Goal: Communication & Community: Answer question/provide support

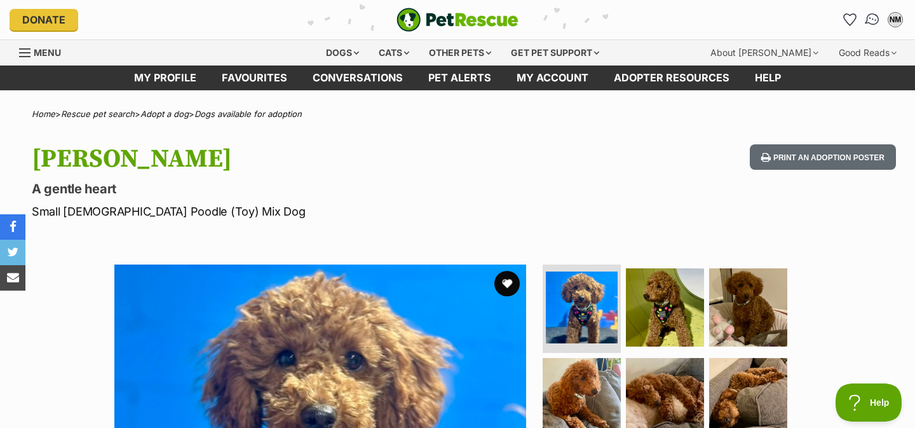
click at [869, 19] on img "Conversations" at bounding box center [872, 19] width 17 height 17
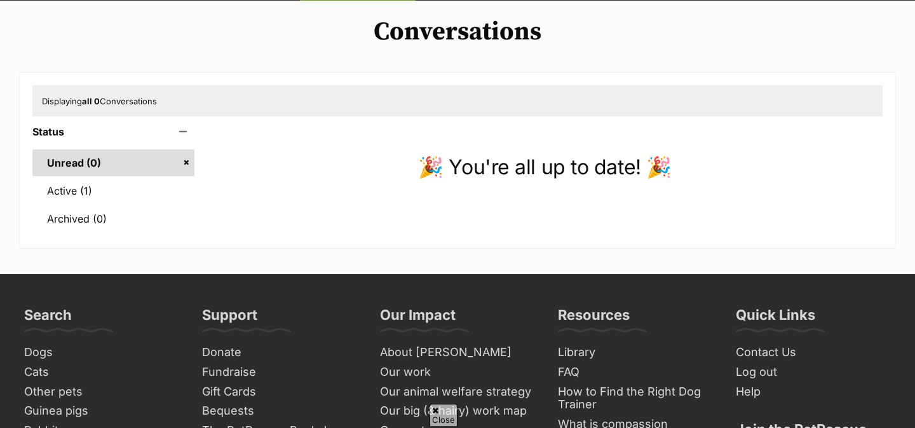
scroll to position [118, 0]
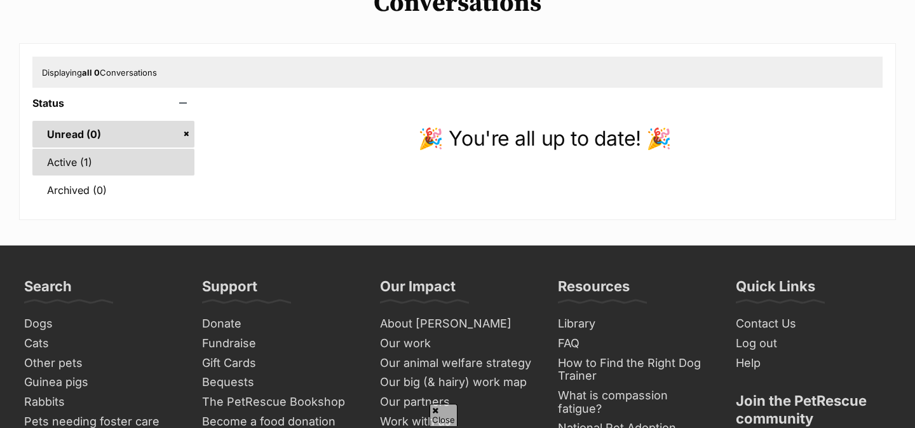
click at [87, 148] on ul "Unread (0) Active (1) Archived (0)" at bounding box center [113, 156] width 162 height 95
click at [87, 160] on link "Active (1)" at bounding box center [113, 162] width 162 height 27
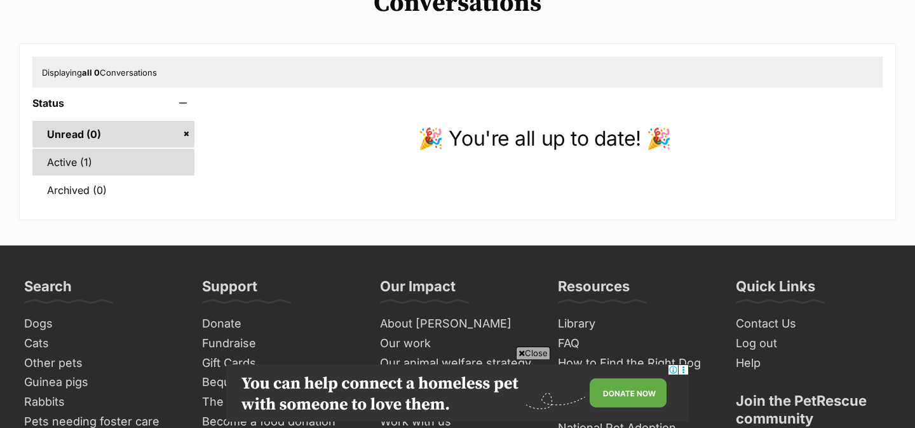
scroll to position [0, 0]
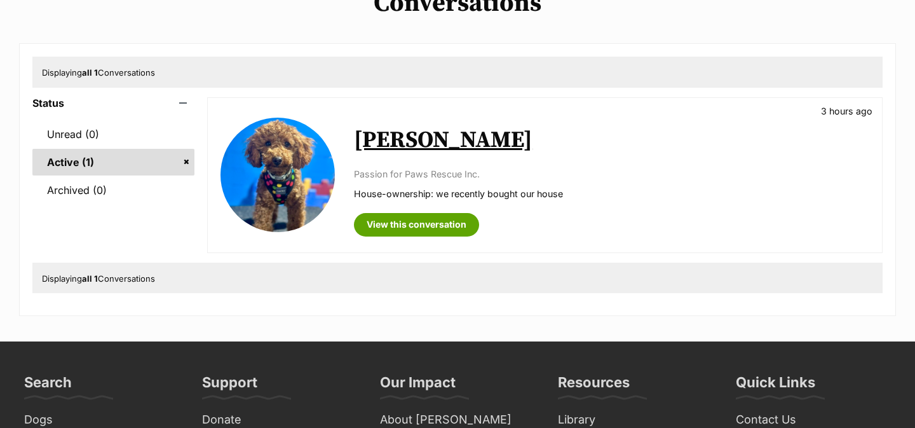
scroll to position [147, 0]
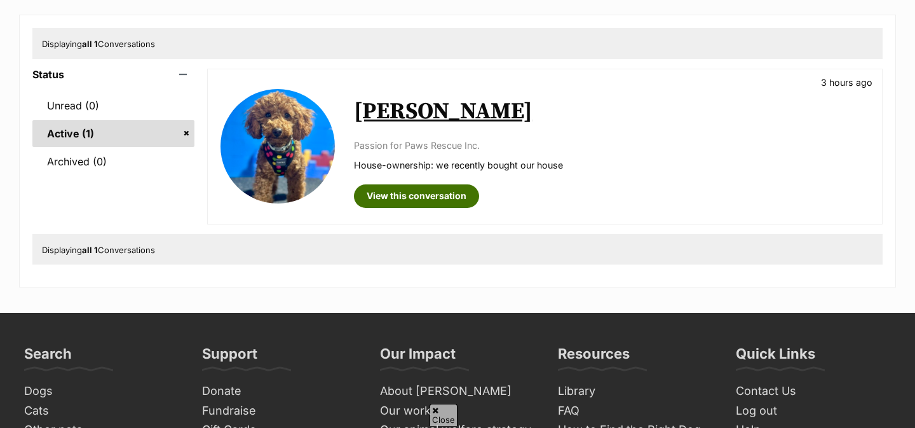
click at [395, 195] on link "View this conversation" at bounding box center [416, 195] width 125 height 23
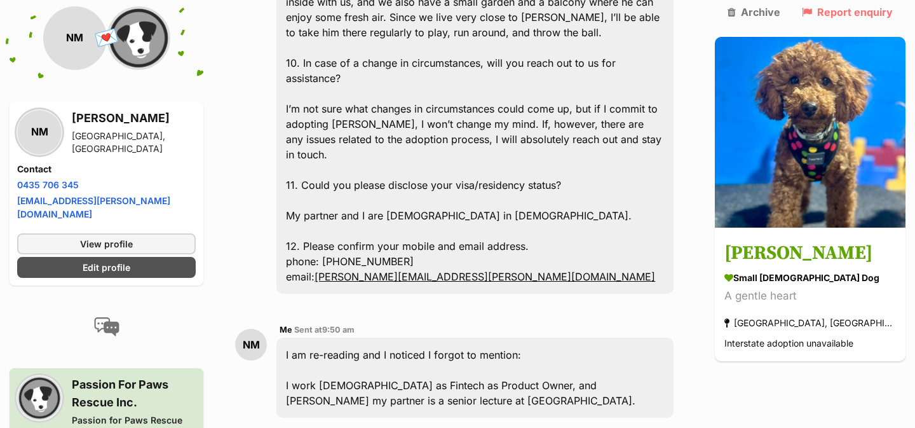
scroll to position [1512, 0]
click at [380, 336] on div "I am re-reading and I noticed I forgot to mention: I work [DEMOGRAPHIC_DATA] as…" at bounding box center [474, 376] width 397 height 80
click at [423, 336] on div "I am re-reading and I noticed I forgot to mention: I work [DEMOGRAPHIC_DATA] as…" at bounding box center [474, 376] width 397 height 80
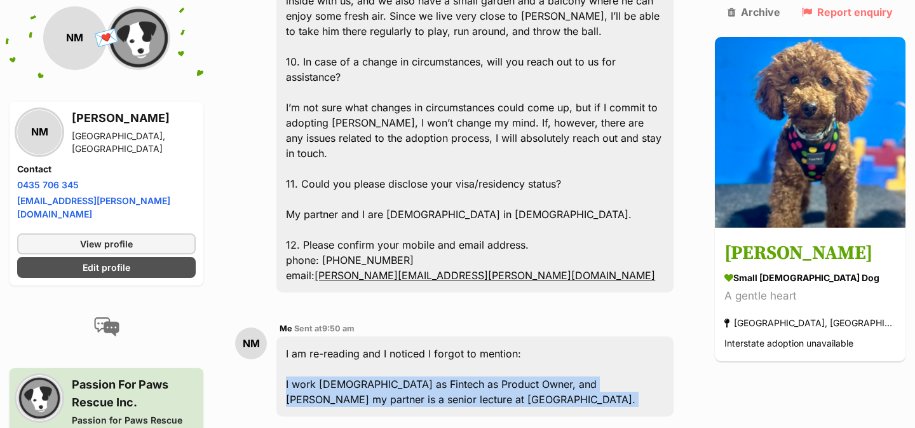
click at [423, 336] on div "I am re-reading and I noticed I forgot to mention: I work [DEMOGRAPHIC_DATA] as…" at bounding box center [474, 376] width 397 height 80
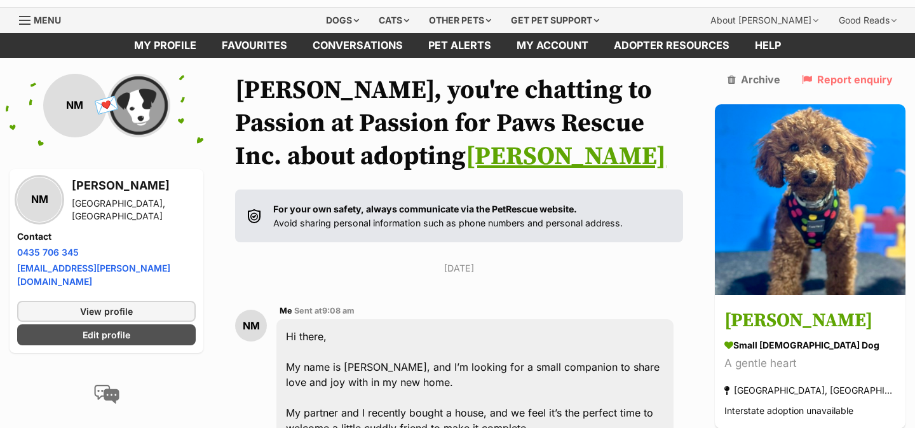
scroll to position [0, 0]
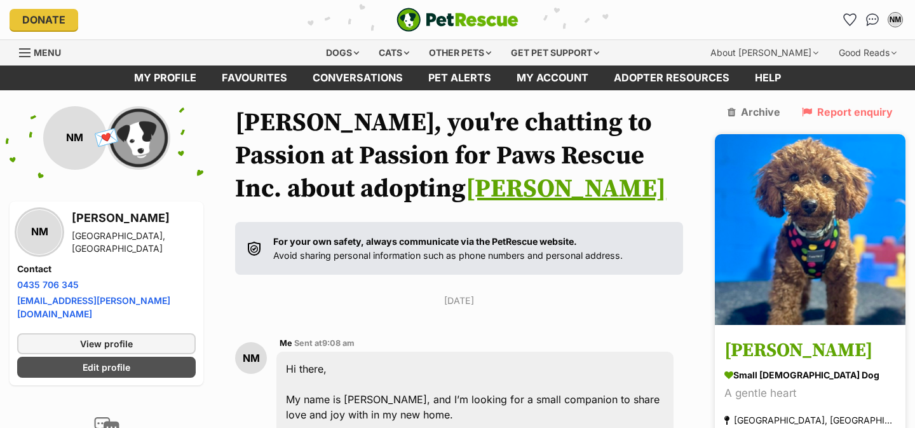
click at [782, 368] on div "small [DEMOGRAPHIC_DATA] Dog" at bounding box center [810, 374] width 172 height 13
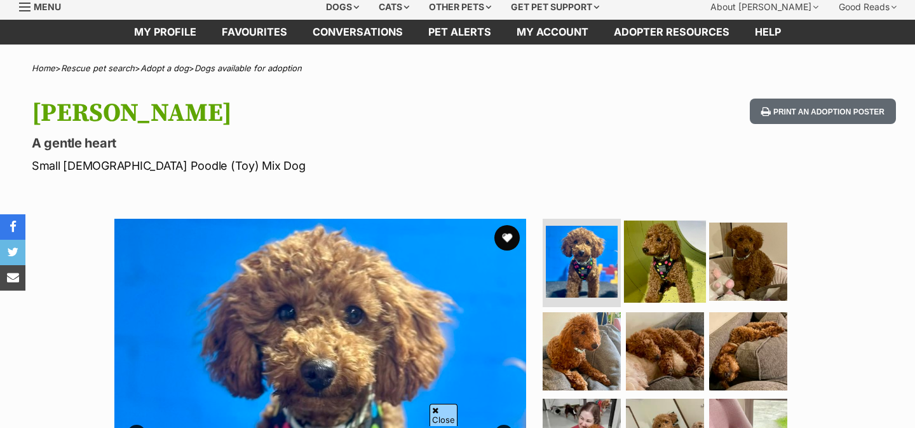
scroll to position [60, 0]
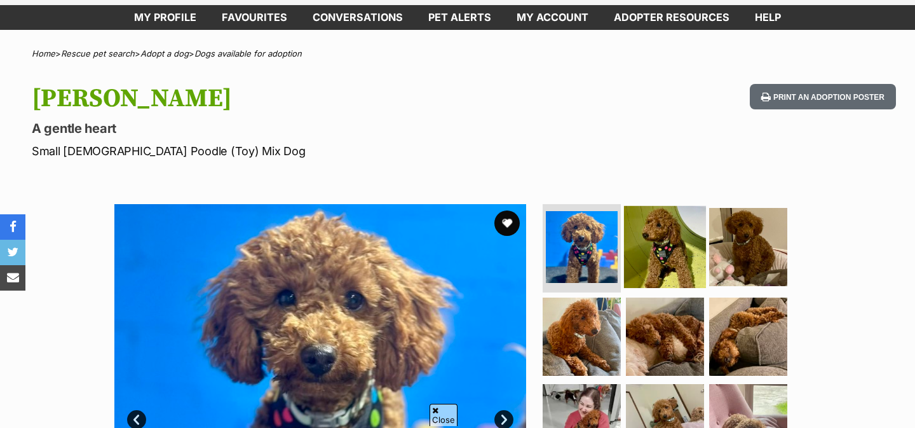
click at [650, 235] on img at bounding box center [665, 246] width 82 height 82
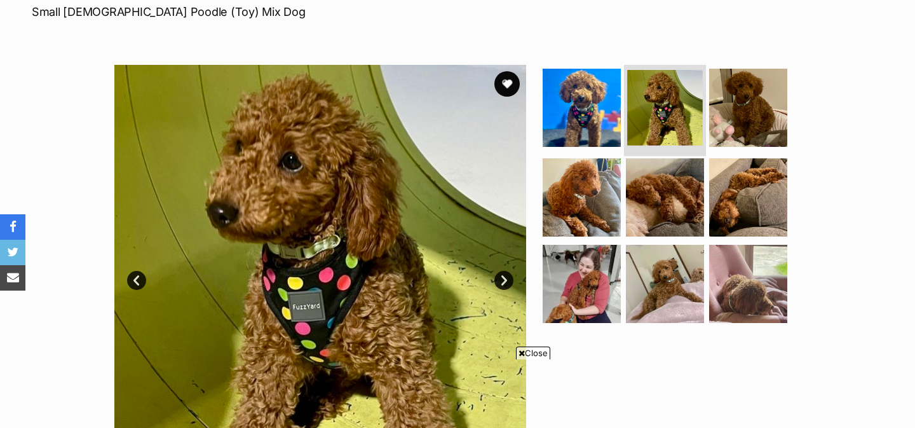
scroll to position [168, 0]
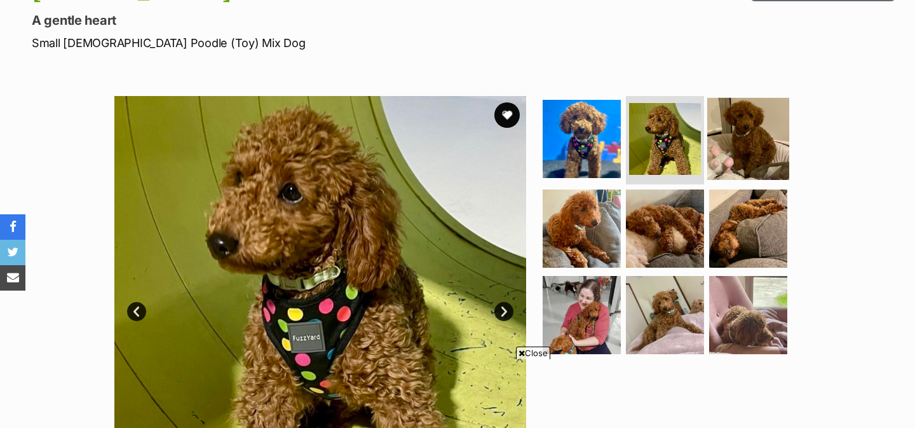
click at [752, 123] on img at bounding box center [748, 138] width 82 height 82
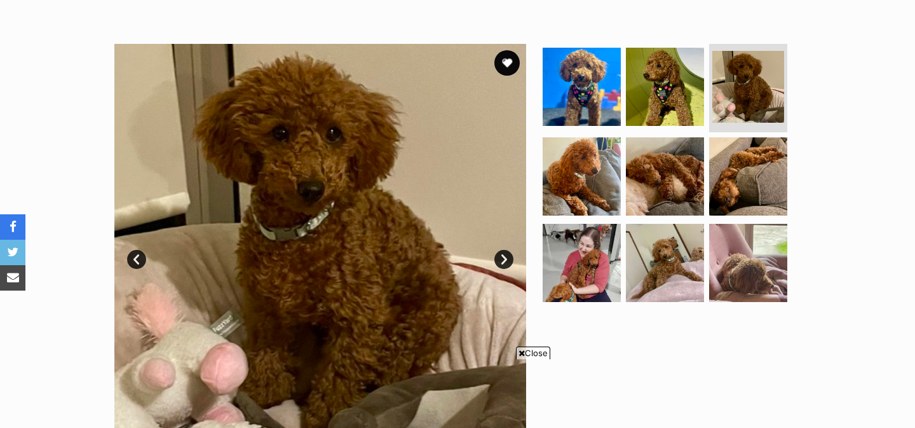
scroll to position [264, 0]
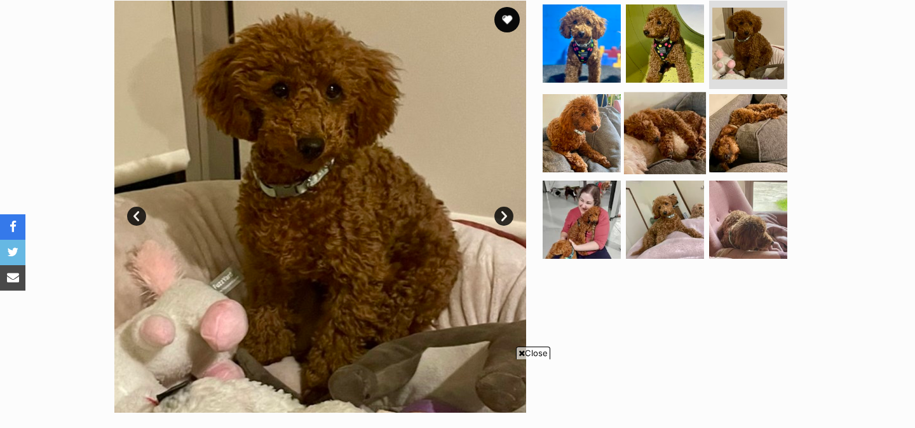
click at [656, 162] on img at bounding box center [665, 133] width 82 height 82
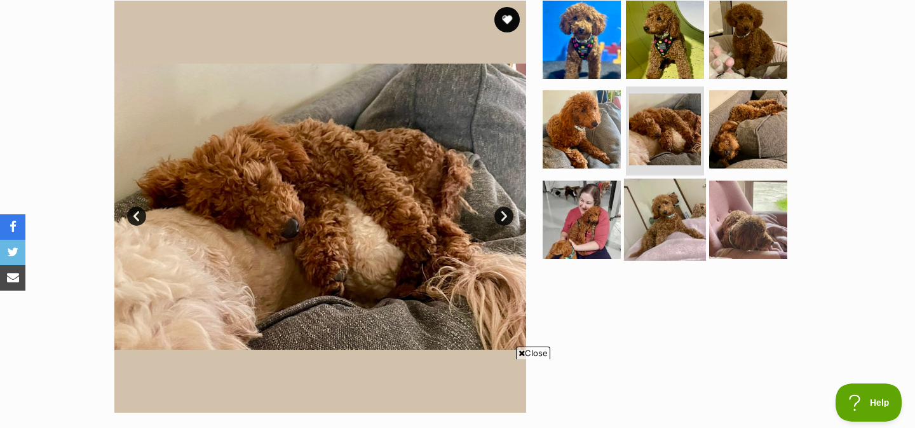
scroll to position [0, 0]
click at [648, 181] on img at bounding box center [665, 220] width 82 height 82
